Goal: Information Seeking & Learning: Understand process/instructions

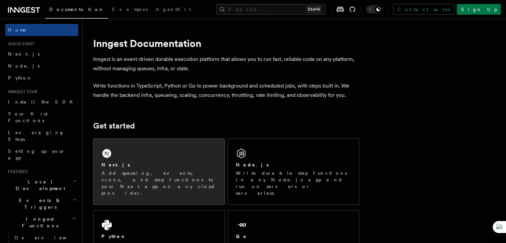
click at [162, 157] on div "Next.js Add queueing, events, crons, and step functions to your Next app on any…" at bounding box center [158, 172] width 131 height 66
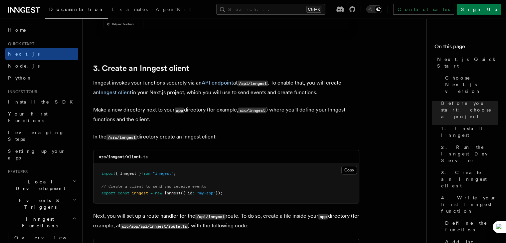
scroll to position [749, 0]
click at [348, 168] on button "Copy Copied" at bounding box center [349, 169] width 16 height 9
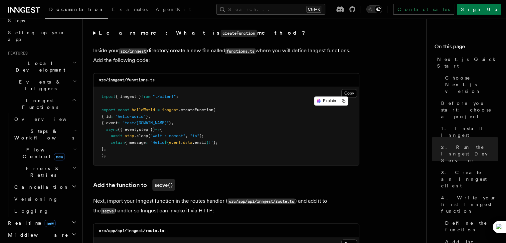
scroll to position [1148, 0]
